Goal: Obtain resource: Obtain resource

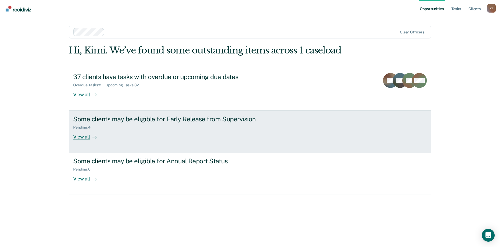
click at [75, 136] on div "View all" at bounding box center [88, 135] width 30 height 10
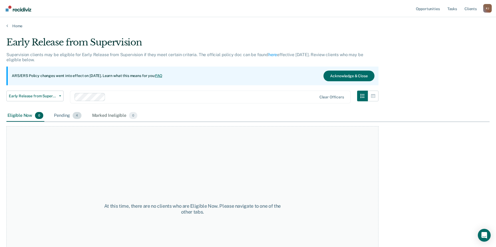
click at [62, 113] on div "Pending 4" at bounding box center [67, 116] width 29 height 12
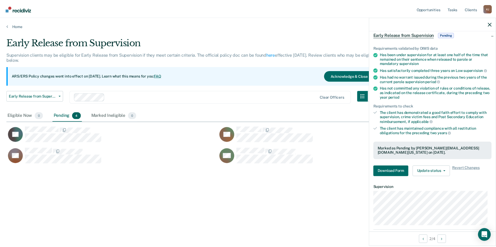
scroll to position [55, 0]
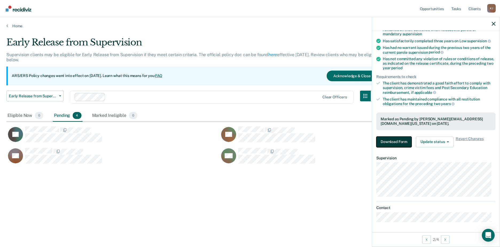
click at [397, 140] on button "Download Form" at bounding box center [394, 142] width 35 height 11
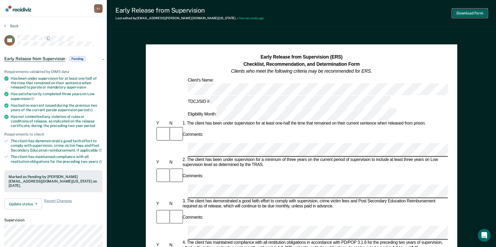
click at [469, 14] on button "Download Form" at bounding box center [469, 13] width 35 height 9
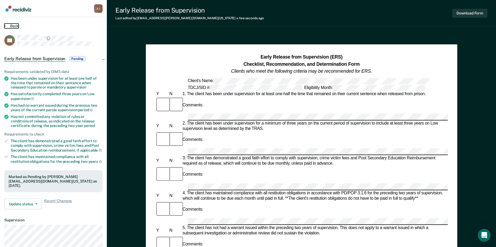
click at [15, 26] on button "Back" at bounding box center [11, 26] width 14 height 5
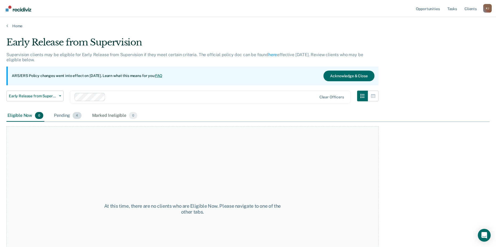
click at [67, 115] on div "Pending 4" at bounding box center [67, 116] width 29 height 12
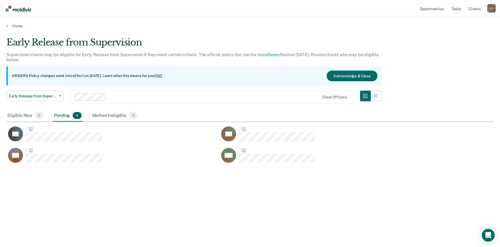
scroll to position [166, 483]
click at [14, 25] on link "Home" at bounding box center [249, 26] width 487 height 5
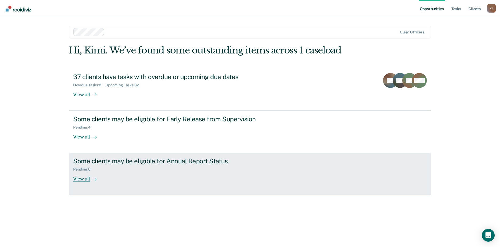
click at [85, 178] on div "View all" at bounding box center [88, 177] width 30 height 10
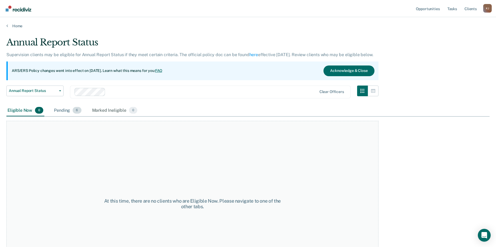
click at [65, 107] on div "Pending 6" at bounding box center [67, 111] width 29 height 12
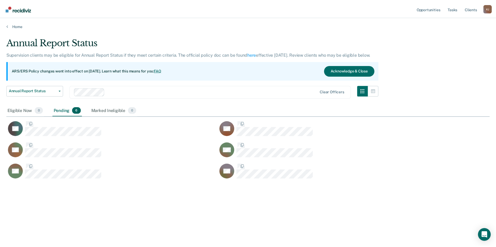
scroll to position [166, 483]
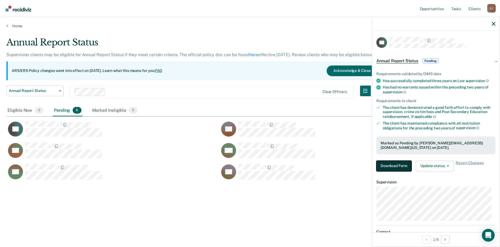
click at [389, 164] on button "Download Form" at bounding box center [394, 166] width 35 height 11
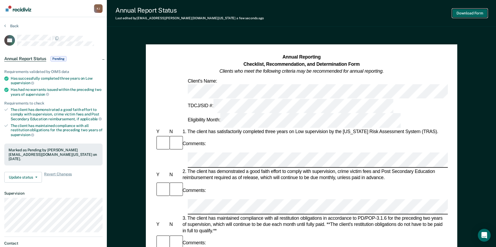
click at [470, 11] on button "Download Form" at bounding box center [469, 13] width 35 height 9
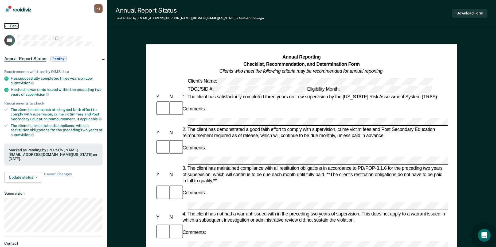
click at [17, 26] on button "Back" at bounding box center [11, 26] width 14 height 5
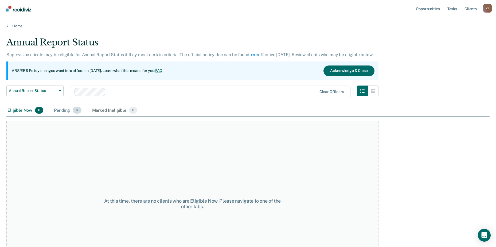
click at [59, 110] on div "Pending 6" at bounding box center [67, 111] width 29 height 12
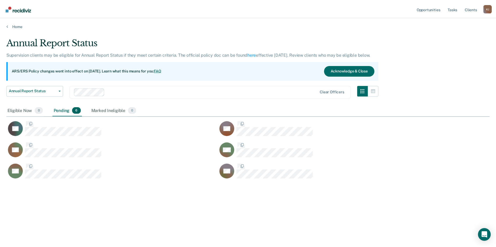
scroll to position [166, 483]
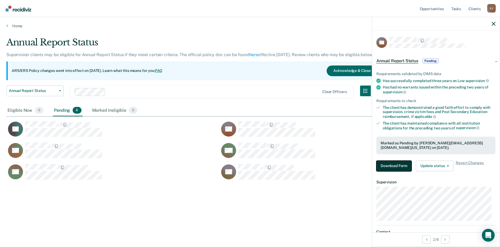
click at [392, 165] on button "Download Form" at bounding box center [394, 166] width 35 height 11
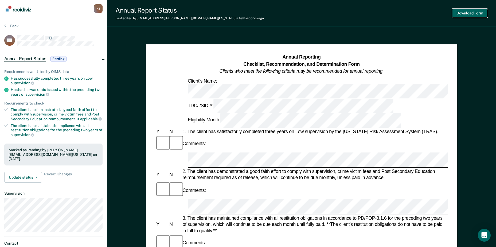
click at [464, 12] on button "Download Form" at bounding box center [469, 13] width 35 height 9
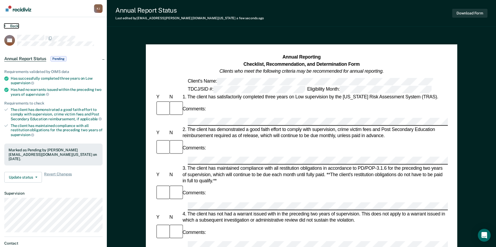
click at [10, 26] on button "Back" at bounding box center [11, 26] width 14 height 5
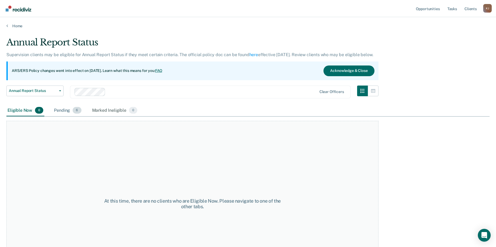
click at [61, 111] on div "Pending 6" at bounding box center [67, 111] width 29 height 12
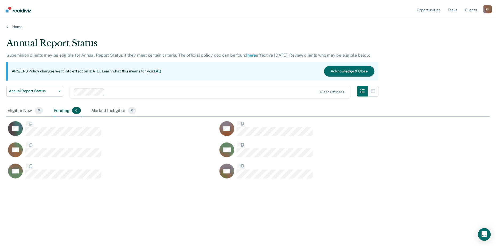
scroll to position [166, 483]
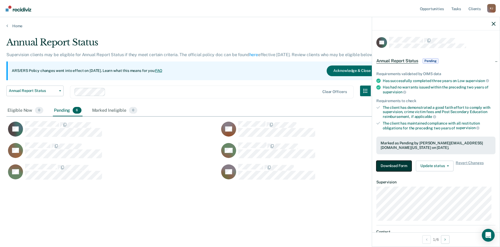
click at [392, 161] on button "Download Form" at bounding box center [394, 166] width 35 height 11
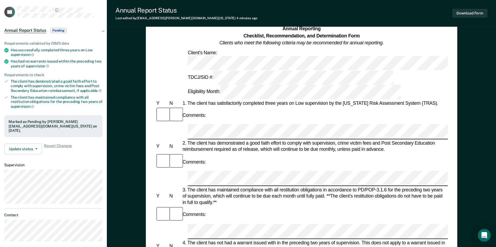
scroll to position [27, 0]
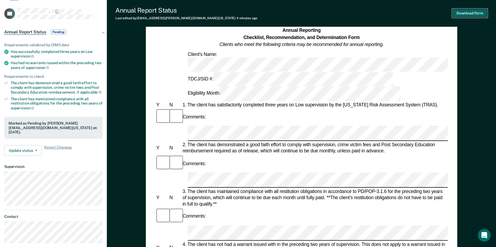
click at [470, 13] on button "Download Form" at bounding box center [469, 13] width 35 height 9
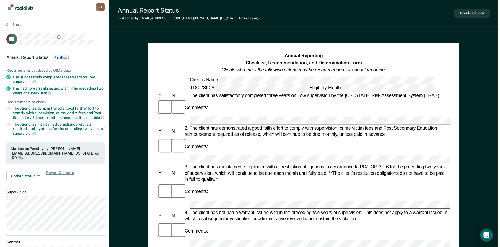
scroll to position [0, 0]
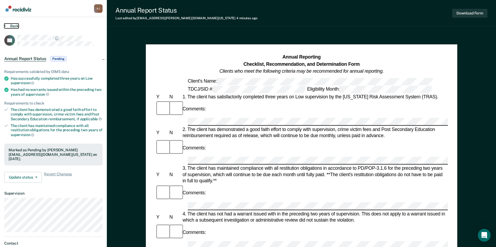
click at [11, 26] on button "Back" at bounding box center [11, 26] width 14 height 5
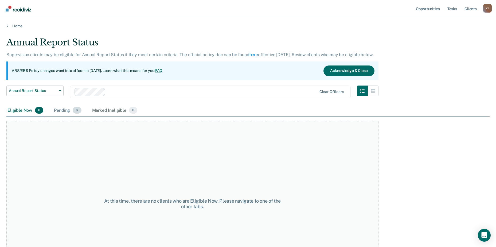
click at [66, 110] on div "Pending 6" at bounding box center [67, 111] width 29 height 12
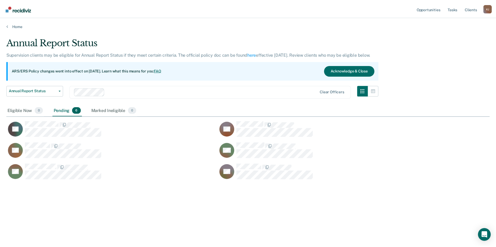
scroll to position [166, 483]
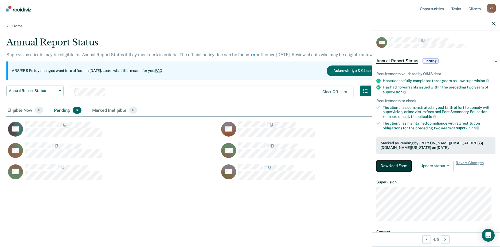
click at [401, 166] on button "Download Form" at bounding box center [394, 166] width 35 height 11
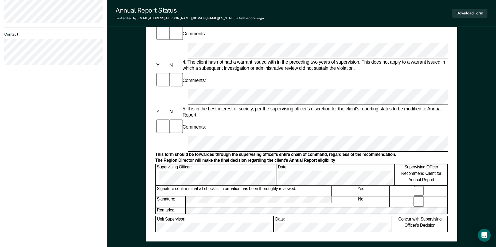
scroll to position [214, 0]
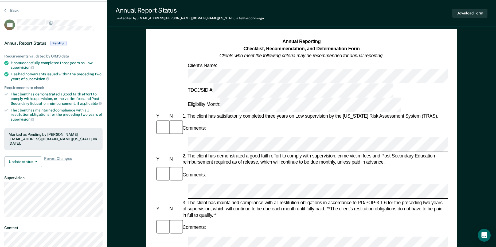
scroll to position [0, 0]
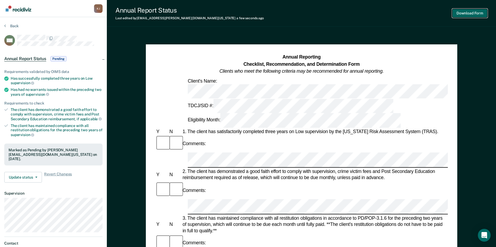
click at [475, 11] on button "Download Form" at bounding box center [469, 13] width 35 height 9
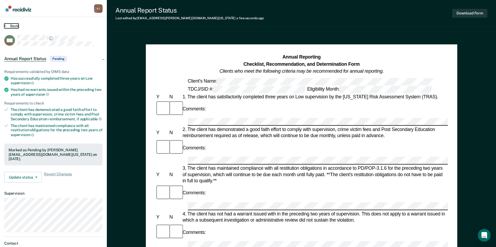
click at [11, 26] on button "Back" at bounding box center [11, 26] width 14 height 5
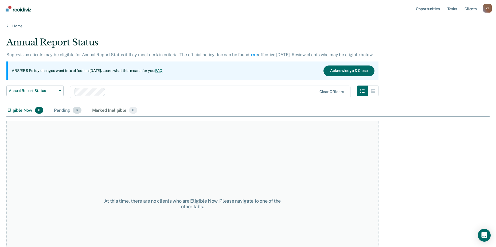
click at [61, 109] on div "Pending 6" at bounding box center [67, 111] width 29 height 12
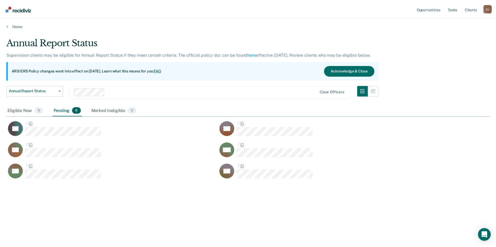
scroll to position [166, 483]
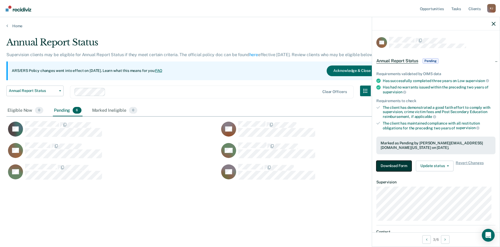
click at [388, 161] on button "Download Form" at bounding box center [394, 166] width 35 height 11
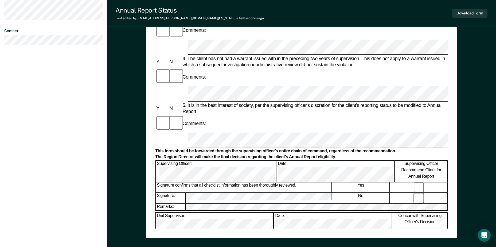
scroll to position [214, 0]
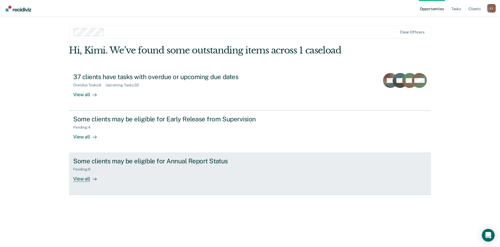
click at [84, 179] on div "View all" at bounding box center [88, 177] width 30 height 10
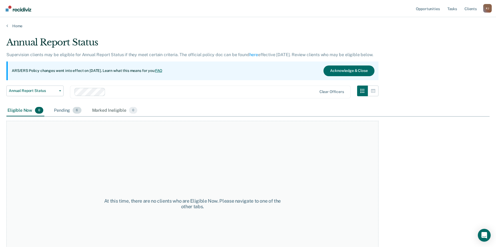
click at [67, 111] on div "Pending 6" at bounding box center [67, 111] width 29 height 12
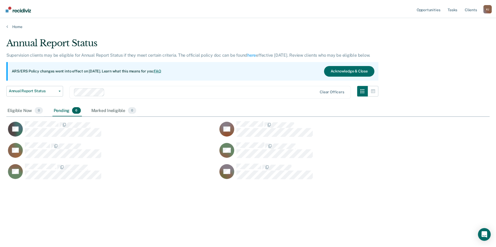
scroll to position [166, 483]
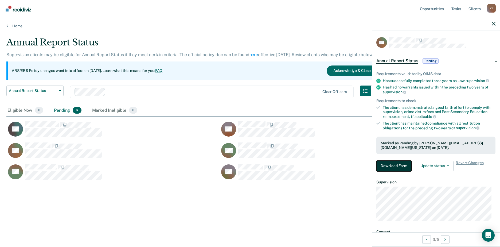
click at [394, 165] on button "Download Form" at bounding box center [394, 166] width 35 height 11
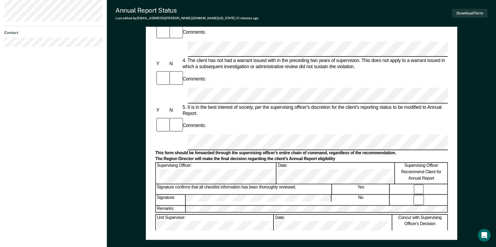
scroll to position [214, 0]
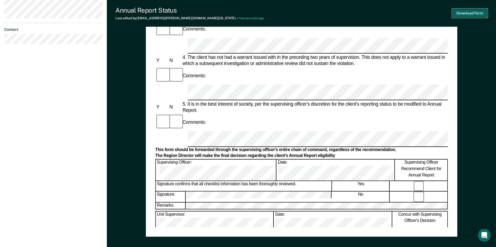
click at [466, 11] on button "Download Form" at bounding box center [469, 13] width 35 height 9
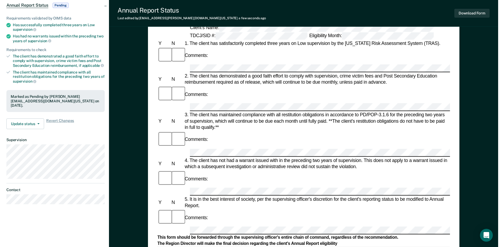
scroll to position [0, 0]
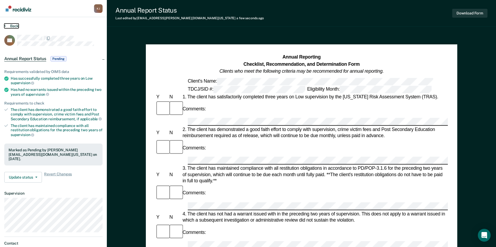
click at [12, 26] on button "Back" at bounding box center [11, 26] width 14 height 5
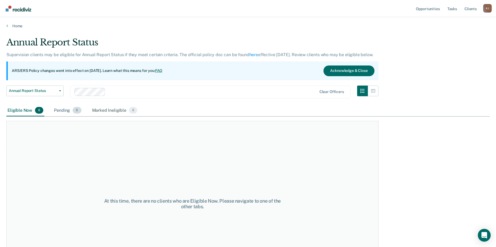
click at [60, 110] on div "Pending 6" at bounding box center [67, 111] width 29 height 12
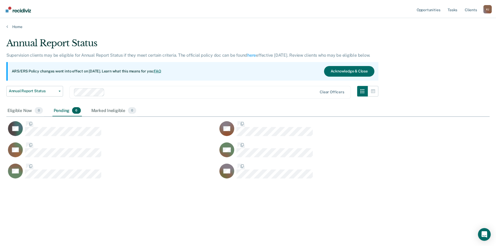
scroll to position [166, 483]
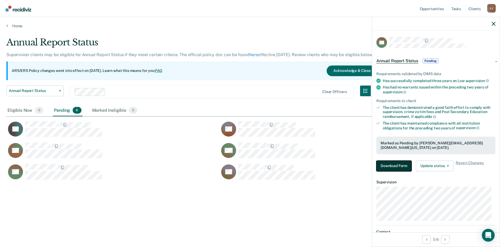
click at [390, 166] on button "Download Form" at bounding box center [394, 166] width 35 height 11
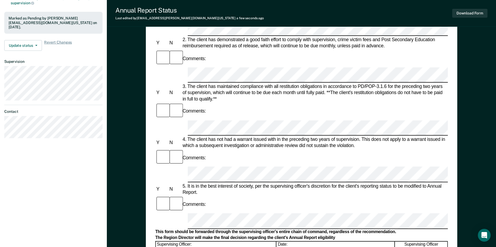
scroll to position [134, 0]
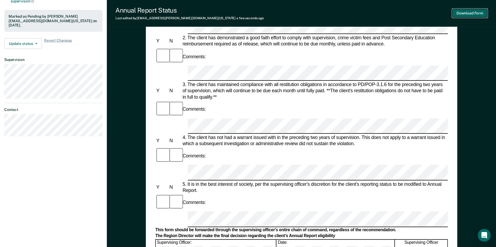
click at [469, 10] on button "Download Form" at bounding box center [469, 13] width 35 height 9
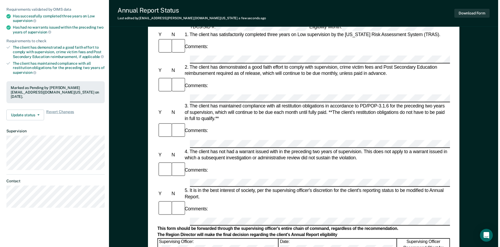
scroll to position [0, 0]
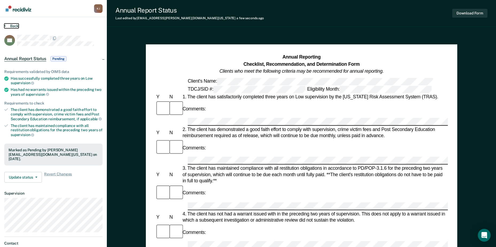
click at [12, 26] on button "Back" at bounding box center [11, 26] width 14 height 5
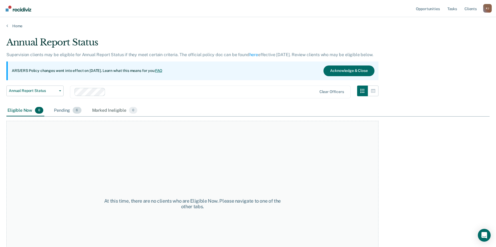
click at [63, 110] on div "Pending 6" at bounding box center [67, 111] width 29 height 12
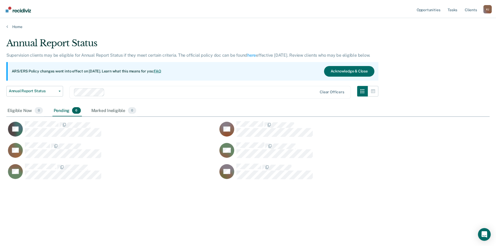
scroll to position [166, 483]
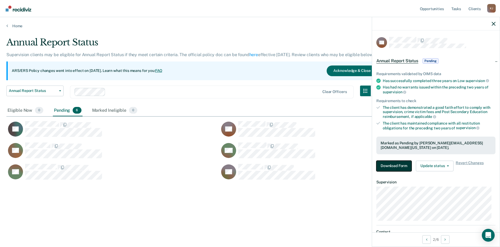
click at [392, 168] on button "Download Form" at bounding box center [394, 166] width 35 height 11
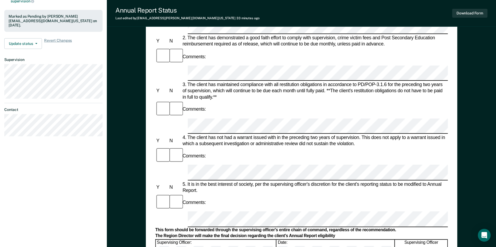
scroll to position [53, 0]
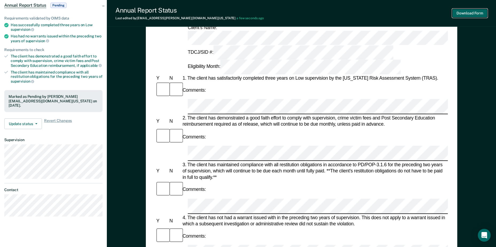
click at [474, 11] on button "Download Form" at bounding box center [469, 13] width 35 height 9
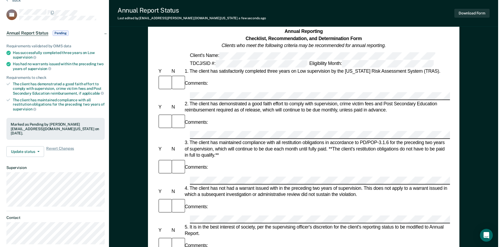
scroll to position [0, 0]
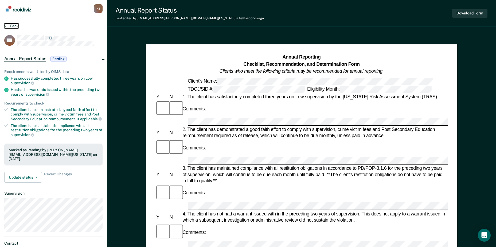
click at [13, 25] on button "Back" at bounding box center [11, 26] width 14 height 5
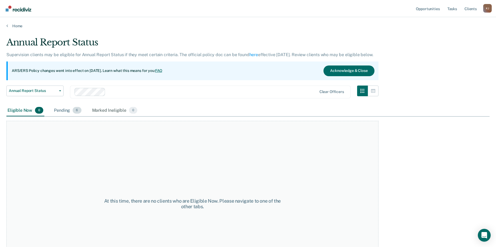
click at [59, 108] on div "Pending 6" at bounding box center [67, 111] width 29 height 12
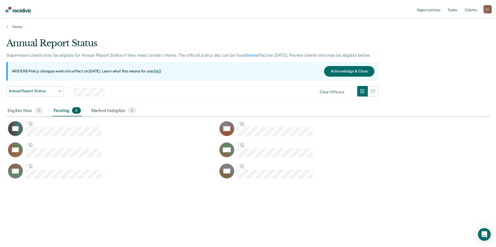
scroll to position [166, 483]
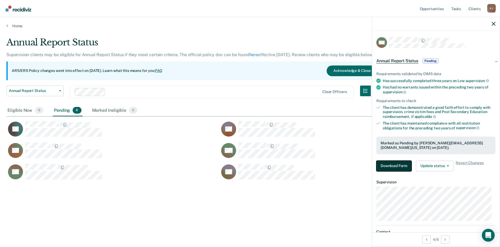
click at [395, 166] on button "Download Form" at bounding box center [394, 166] width 35 height 11
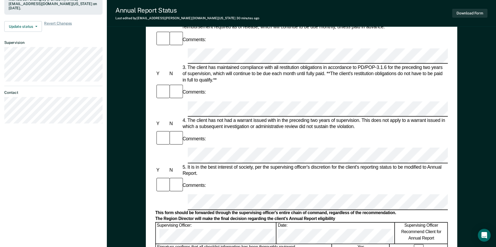
scroll to position [160, 0]
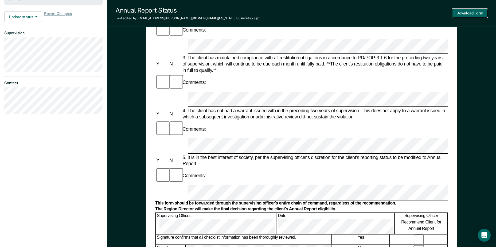
click at [470, 11] on button "Download Form" at bounding box center [469, 13] width 35 height 9
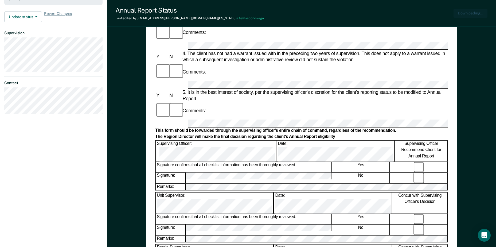
scroll to position [0, 0]
